Goal: Task Accomplishment & Management: Use online tool/utility

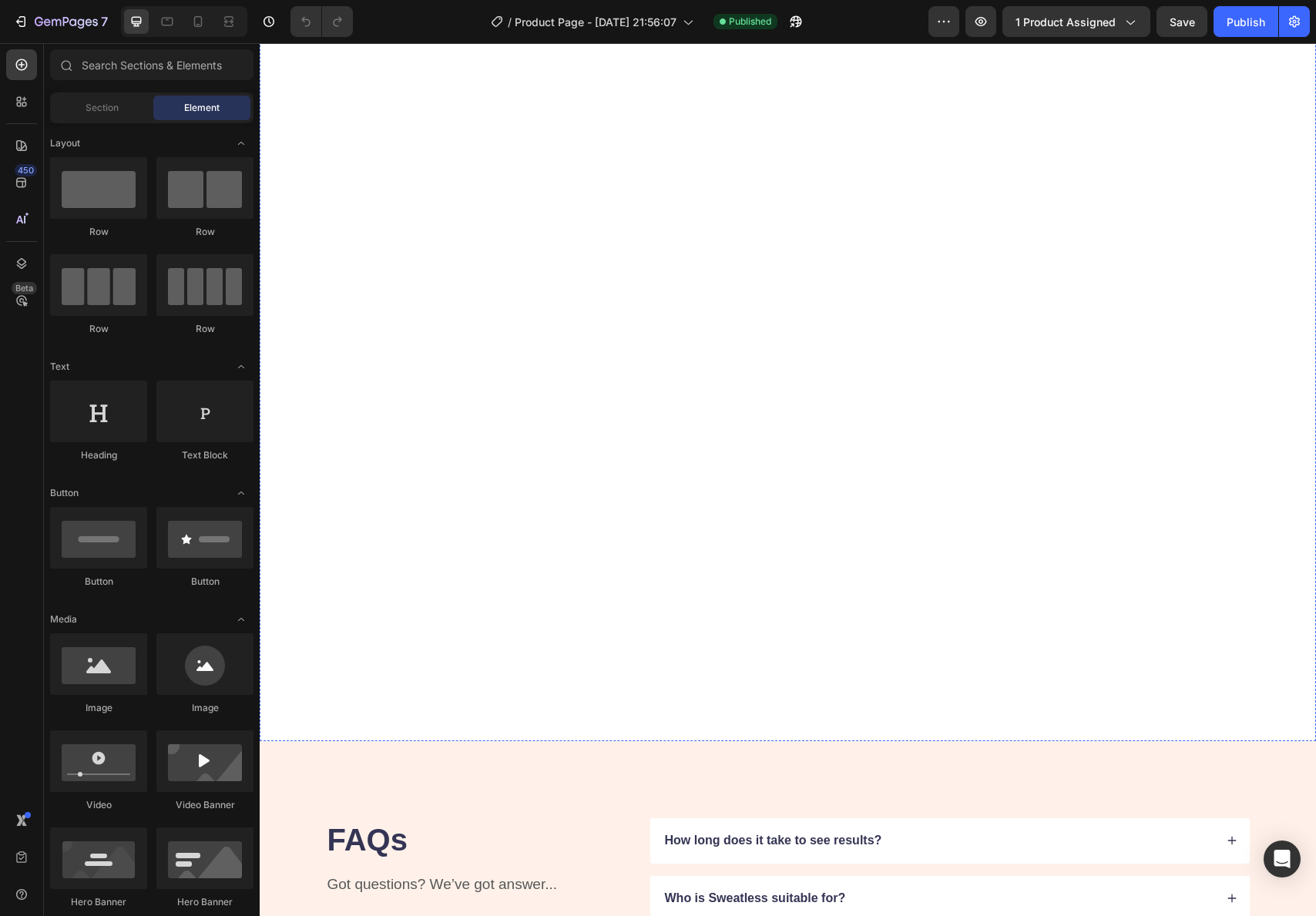
scroll to position [3217, 0]
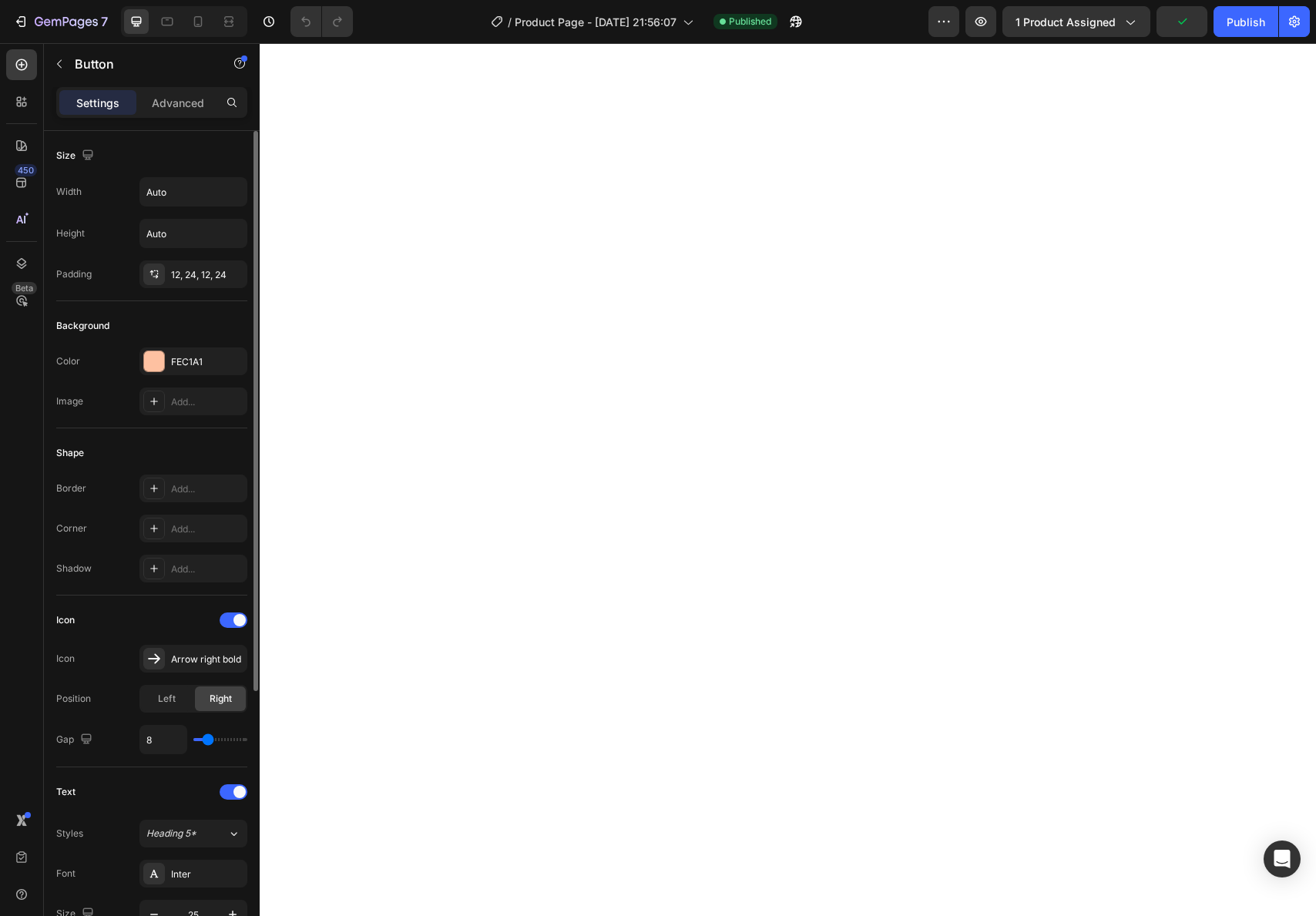
scroll to position [0, 0]
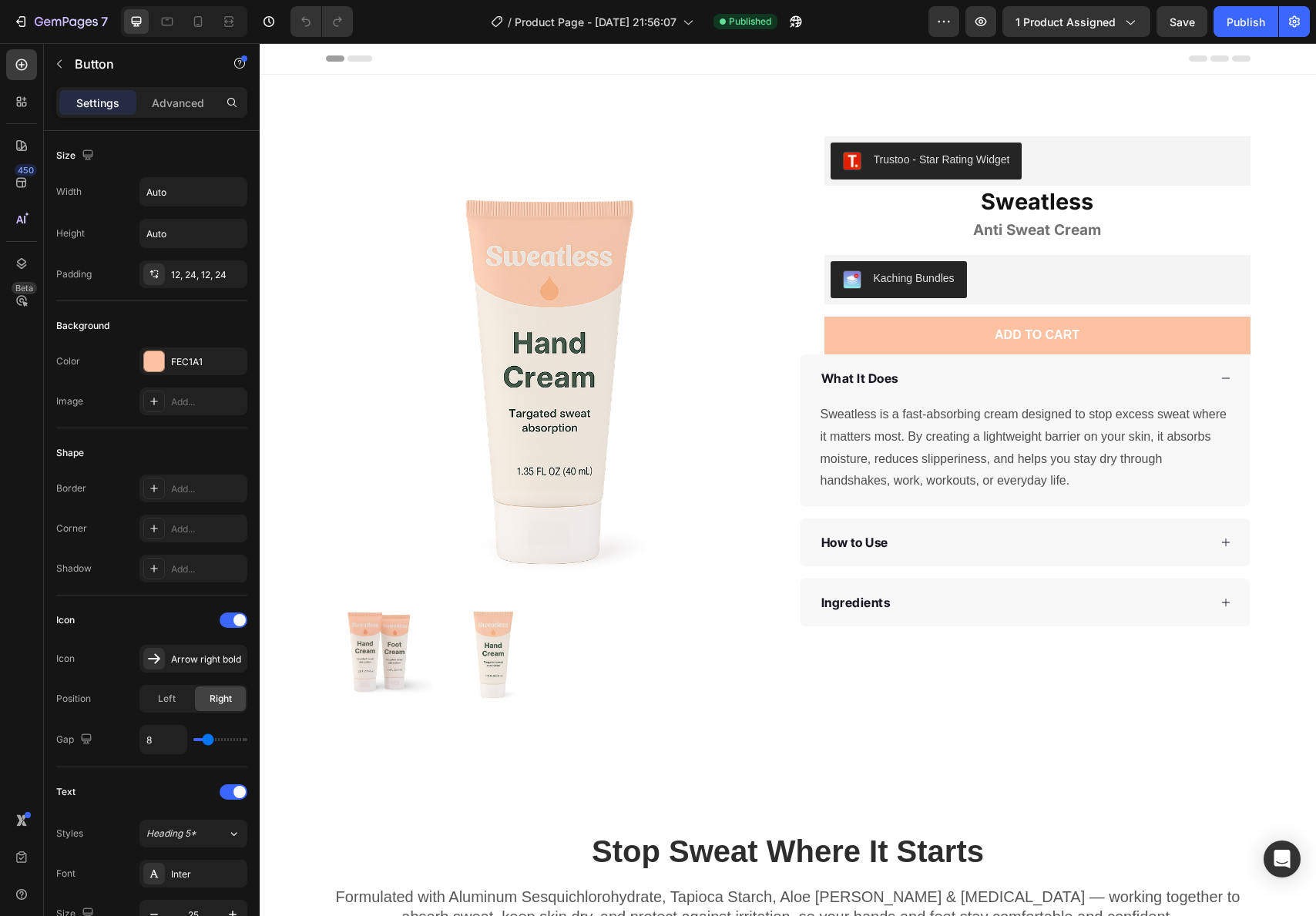
click at [211, 17] on div at bounding box center [184, 21] width 127 height 31
click at [204, 21] on icon at bounding box center [199, 22] width 16 height 16
type input "14"
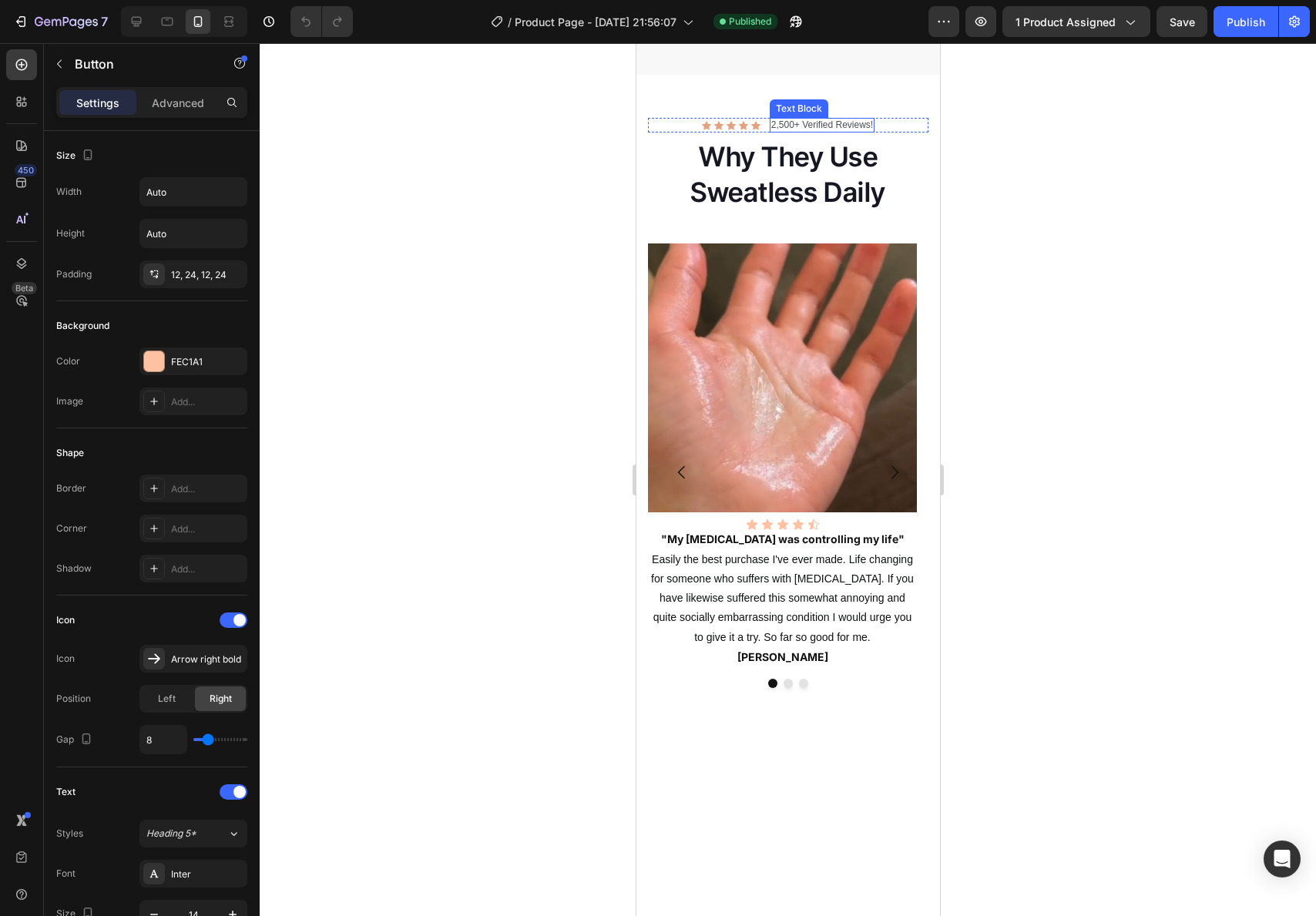
scroll to position [2351, 0]
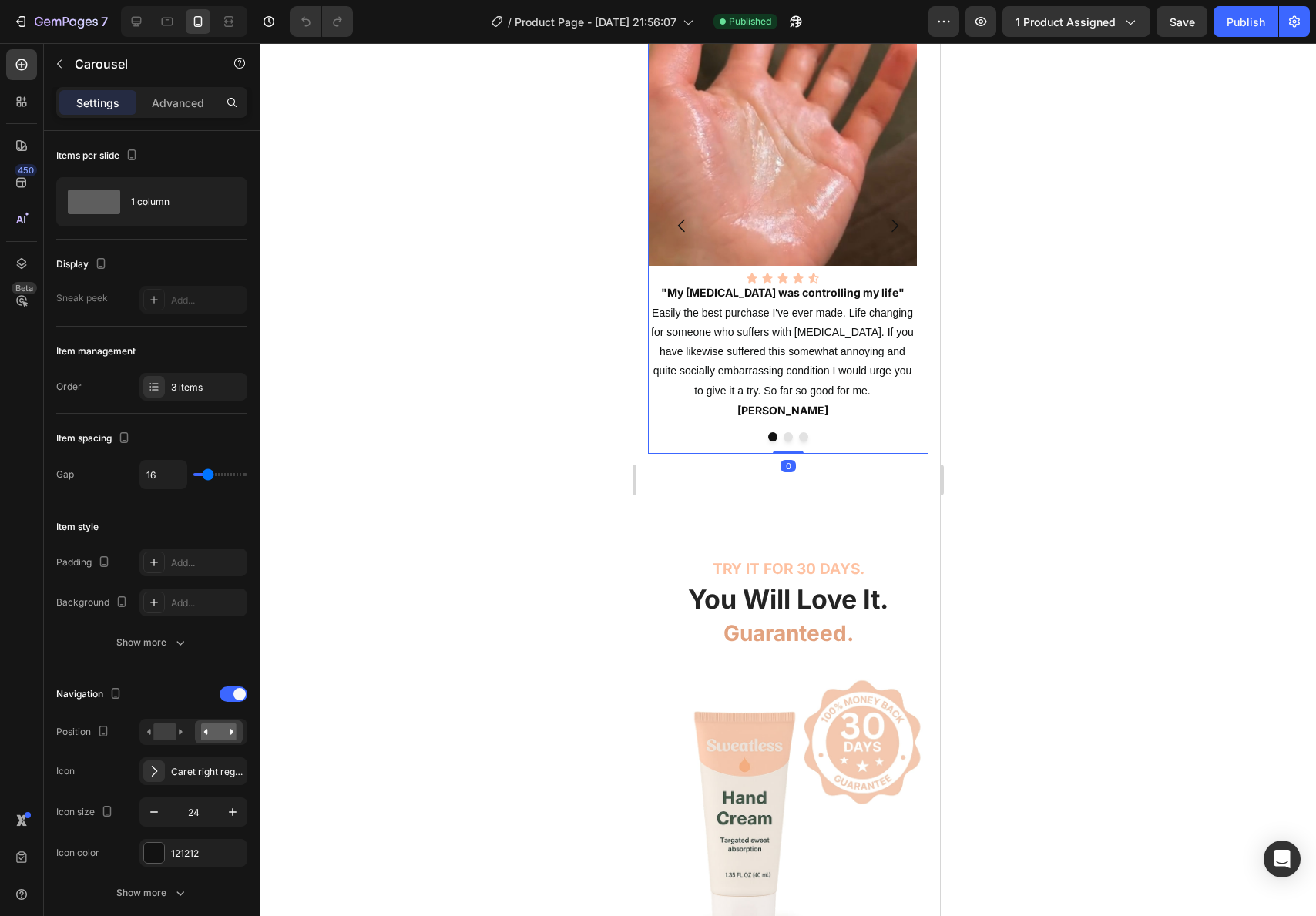
click at [783, 442] on button "Dot" at bounding box center [787, 436] width 10 height 10
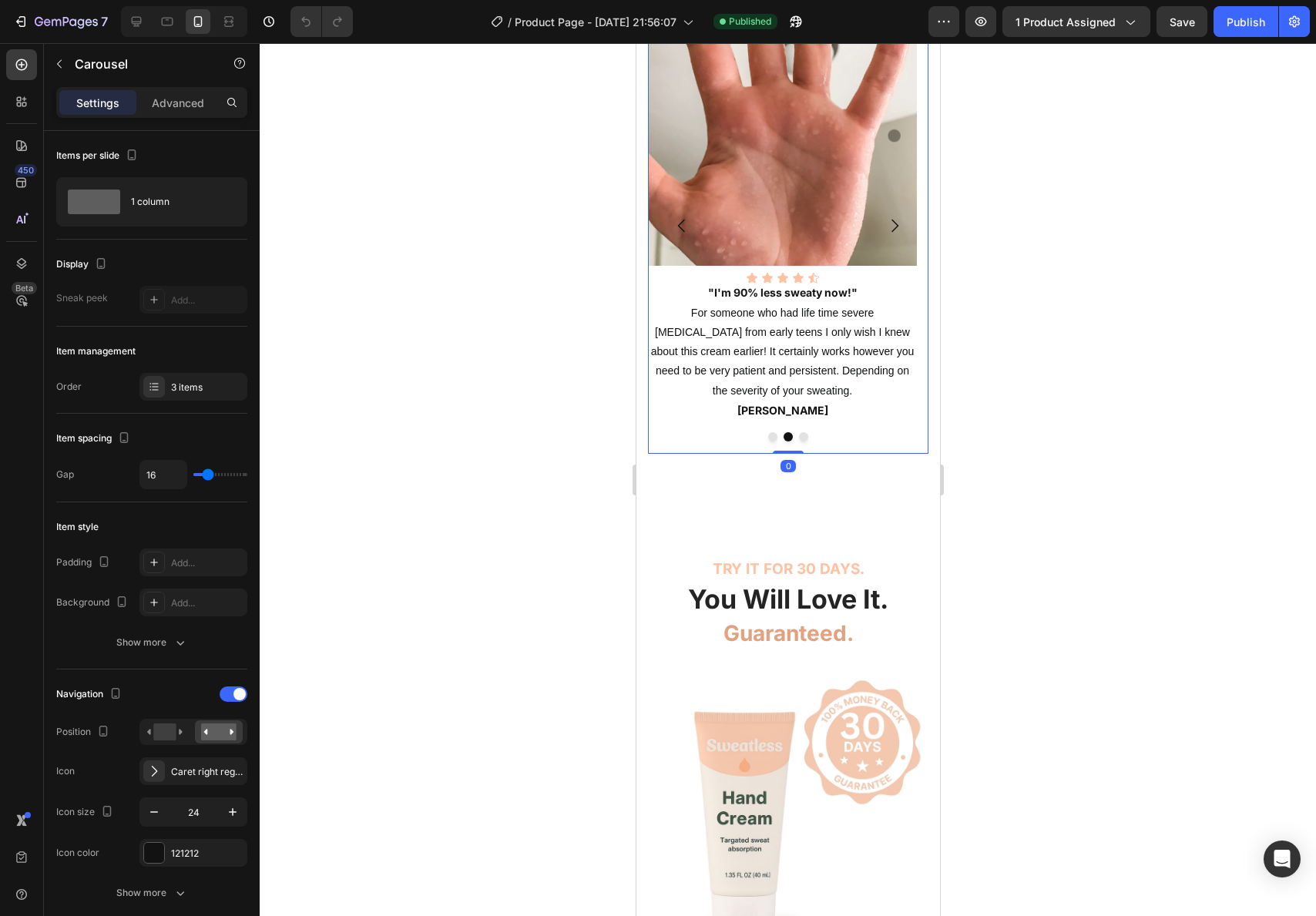
click at [792, 442] on div at bounding box center [787, 436] width 280 height 10
click at [800, 442] on div at bounding box center [787, 436] width 280 height 10
click at [799, 442] on button "Dot" at bounding box center [803, 436] width 10 height 10
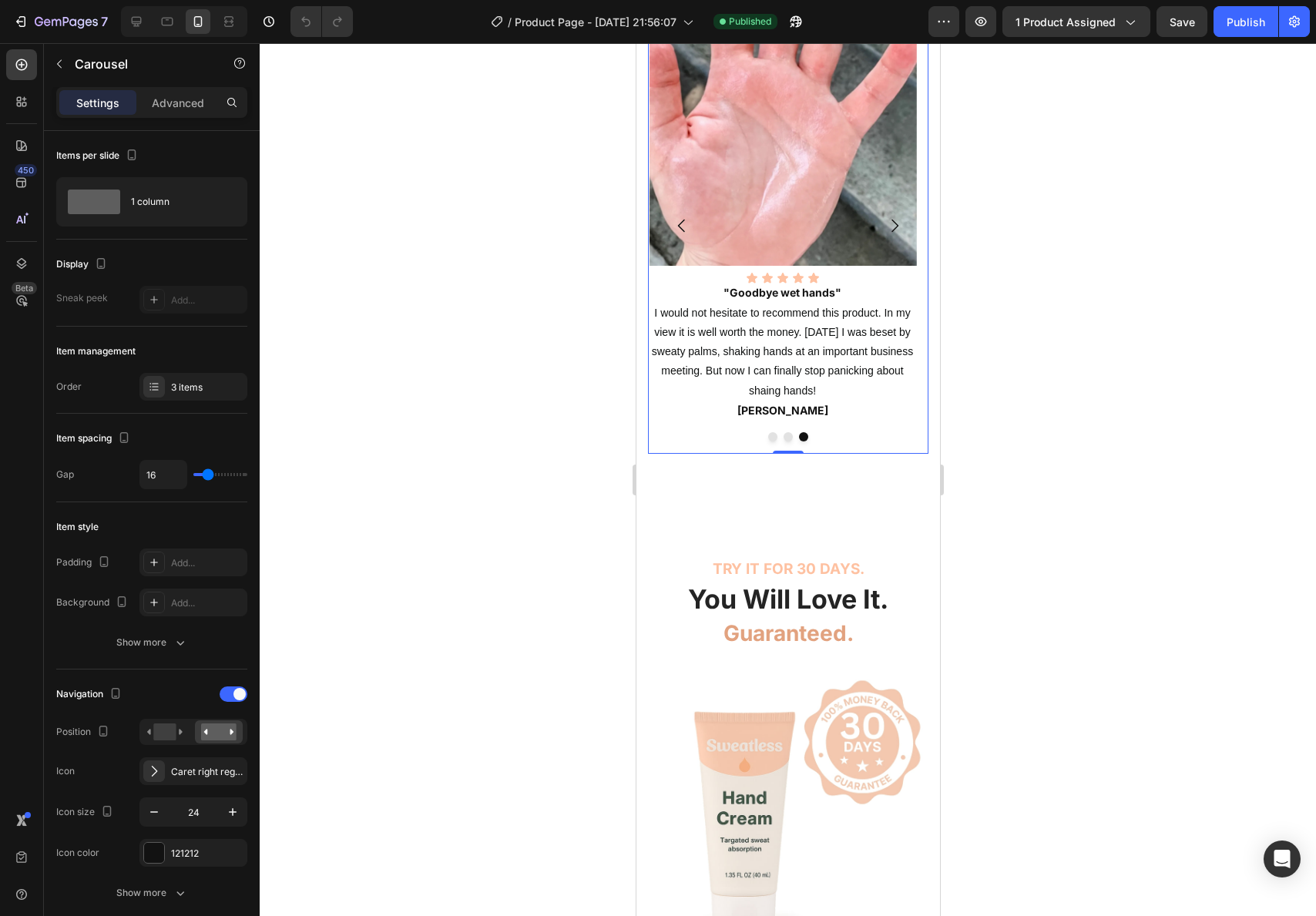
click at [770, 442] on button "Dot" at bounding box center [772, 436] width 10 height 10
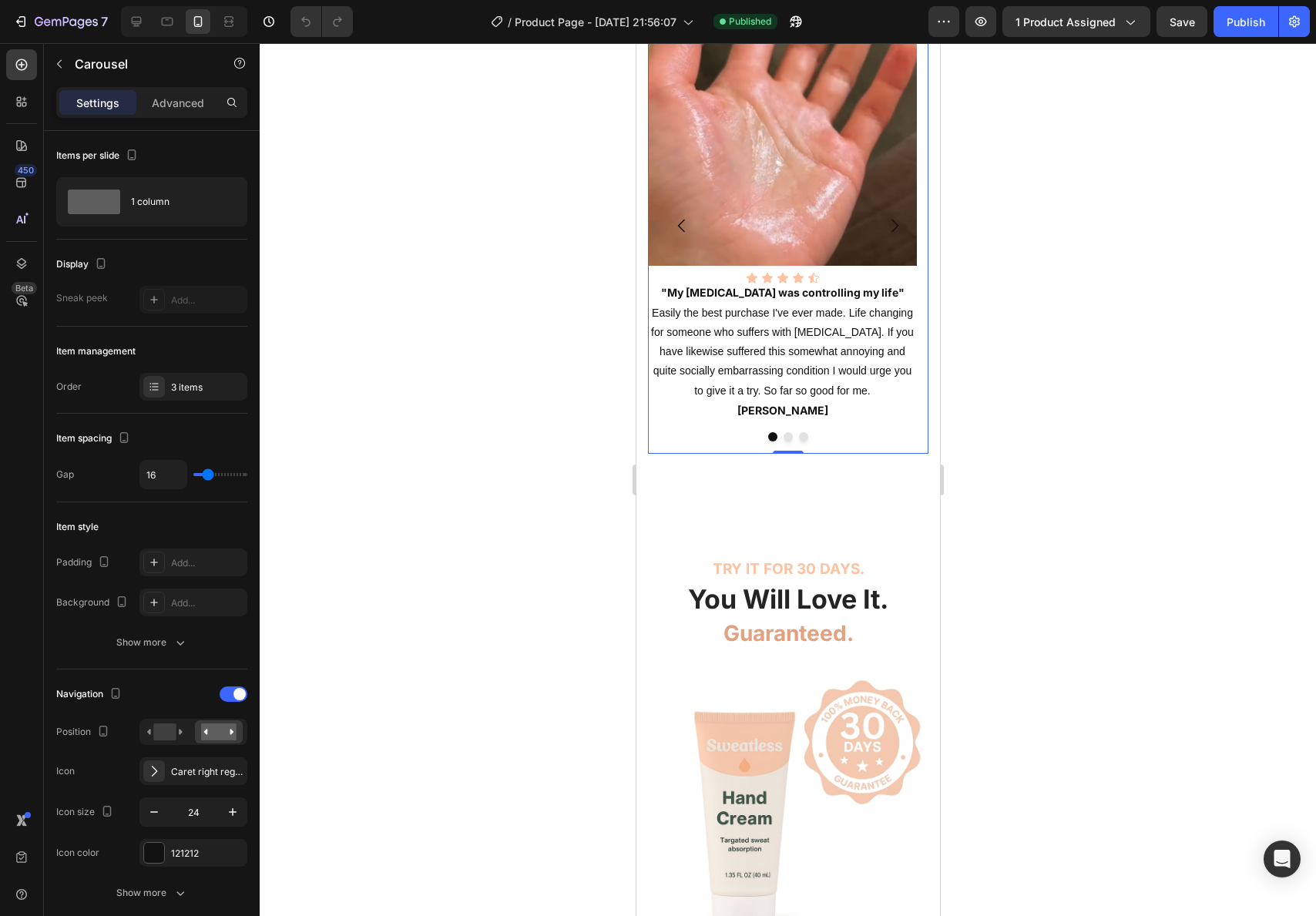
click at [785, 442] on button "Dot" at bounding box center [787, 436] width 10 height 10
